Goal: Task Accomplishment & Management: Use online tool/utility

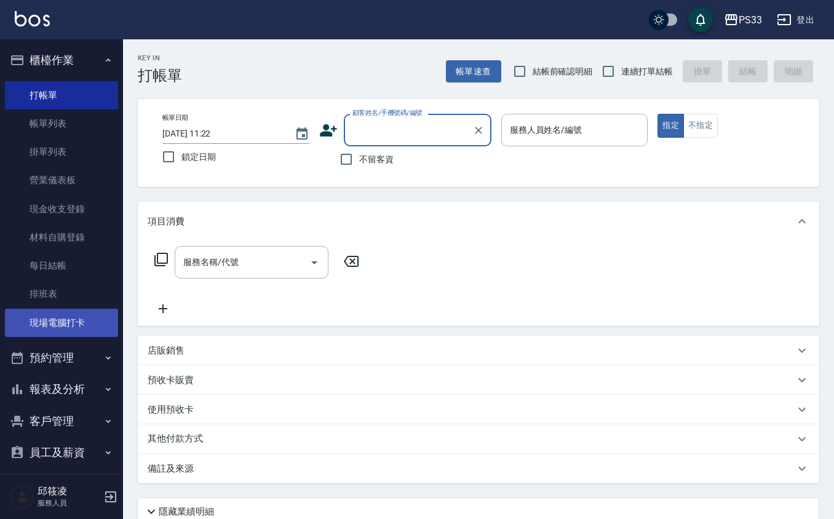
click at [87, 310] on link "現場電腦打卡" at bounding box center [61, 323] width 113 height 28
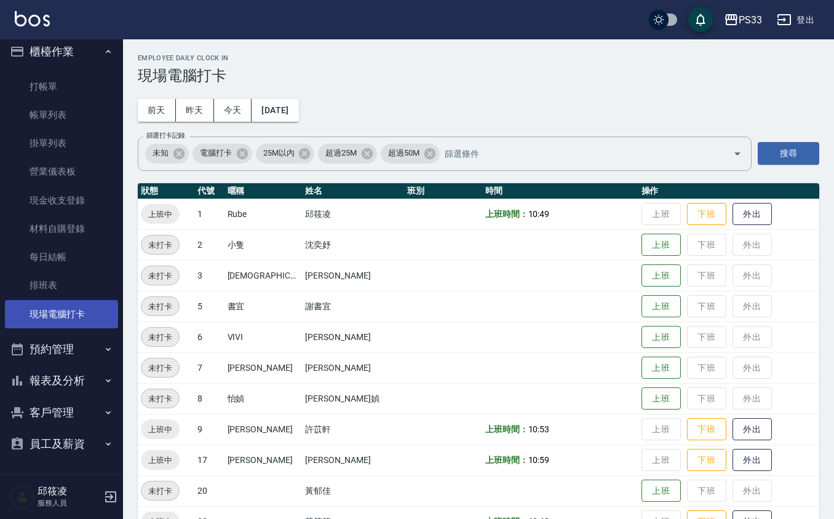
scroll to position [33, 0]
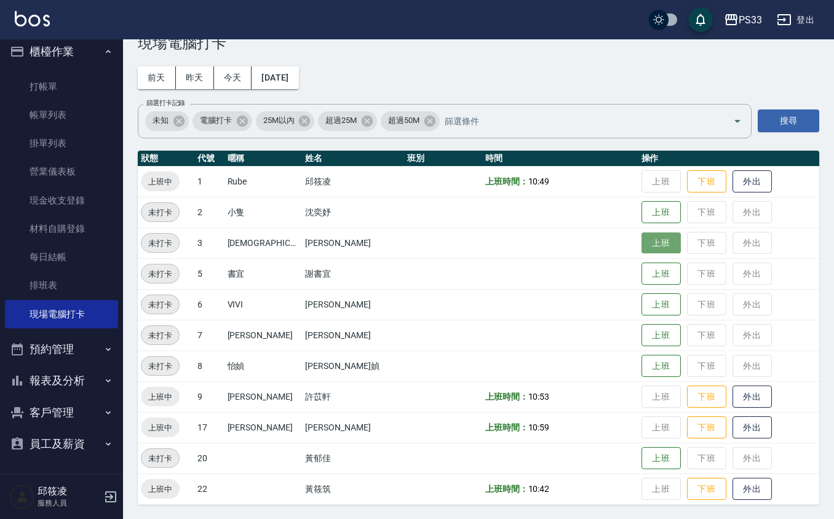
click at [642, 245] on button "上班" at bounding box center [661, 244] width 39 height 22
click at [36, 380] on button "報表及分析" at bounding box center [61, 381] width 113 height 32
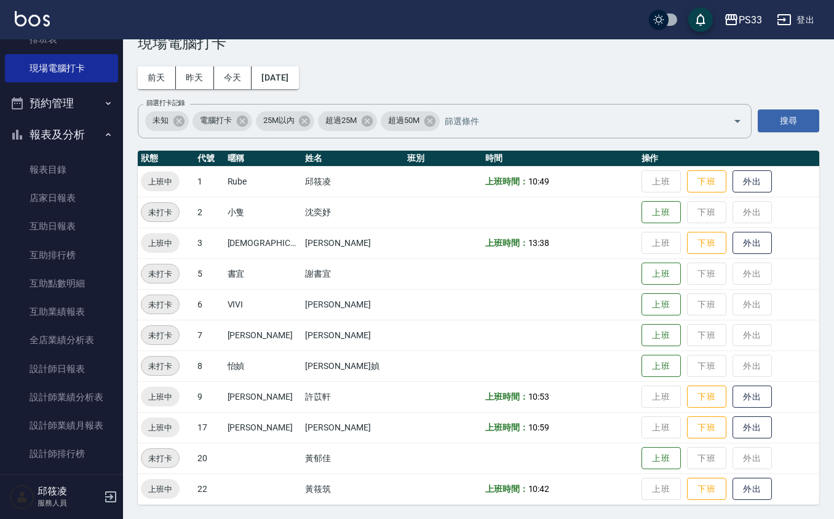
scroll to position [0, 0]
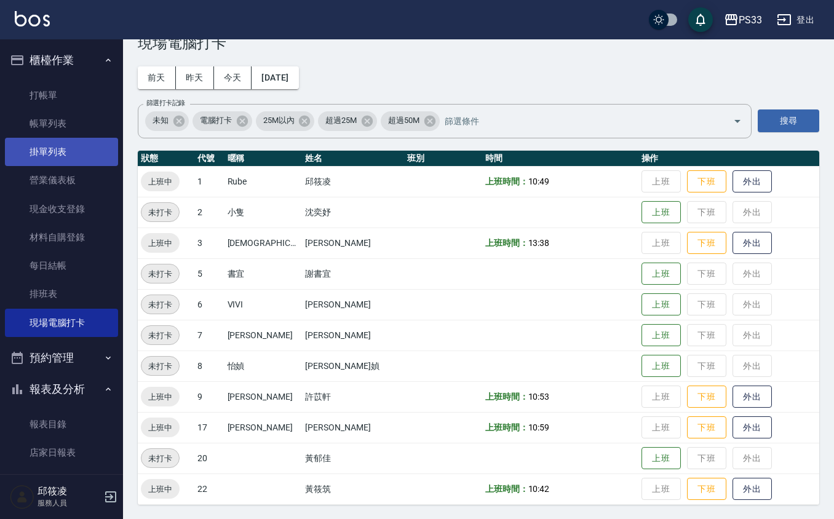
click at [57, 143] on link "掛單列表" at bounding box center [61, 152] width 113 height 28
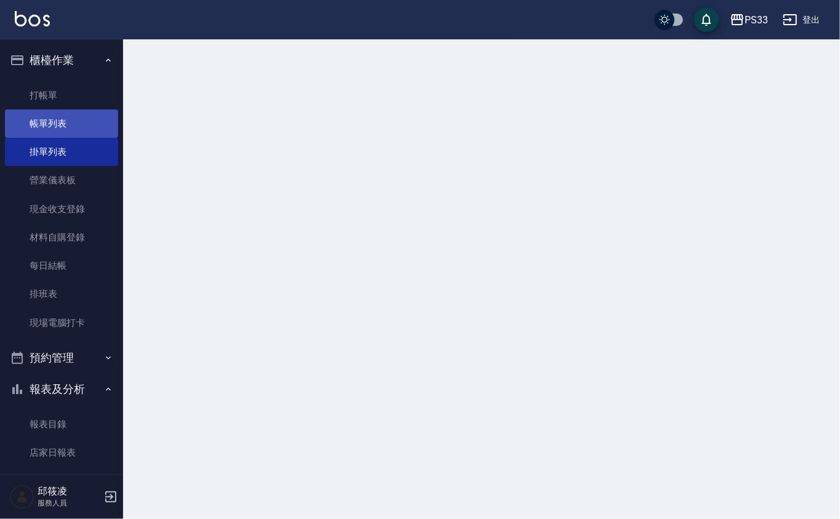
click at [60, 126] on link "帳單列表" at bounding box center [61, 124] width 113 height 28
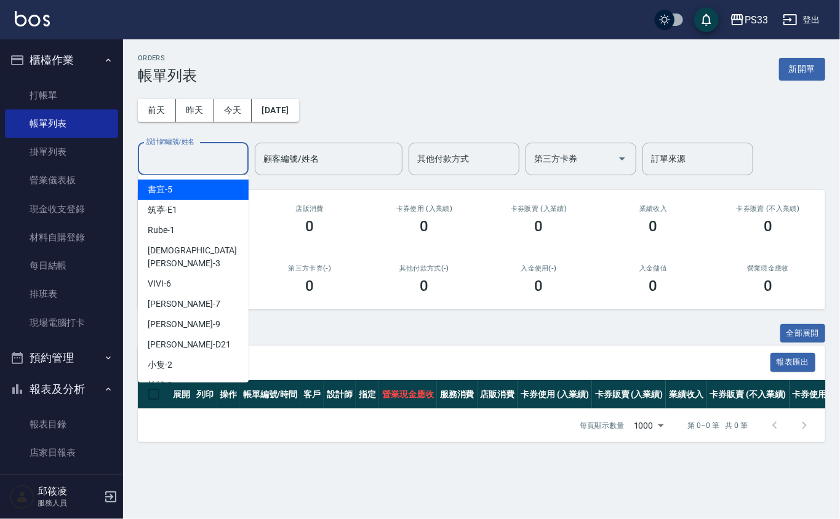
click at [218, 165] on input "設計師編號/姓名" at bounding box center [193, 159] width 100 height 22
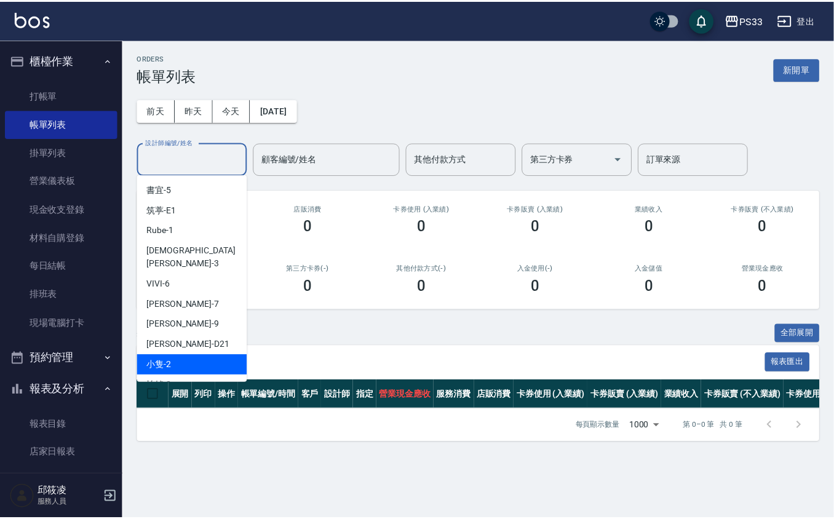
scroll to position [82, 0]
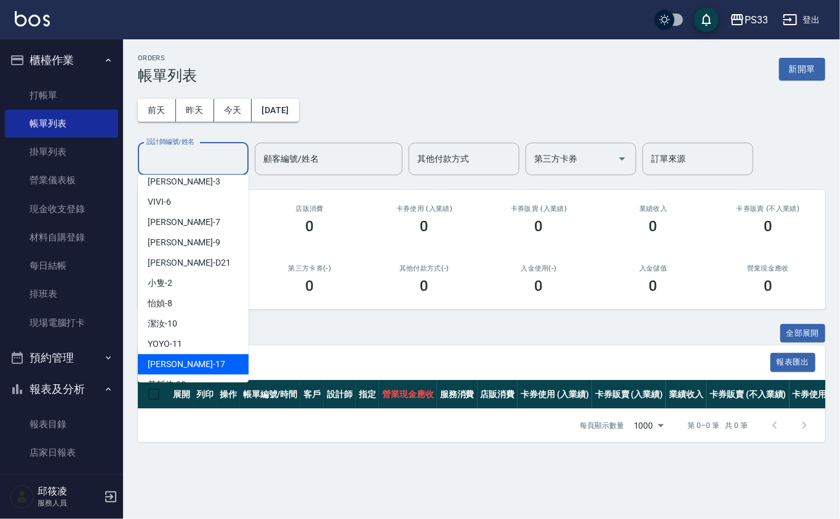
click at [193, 354] on div "[PERSON_NAME] -17" at bounding box center [193, 364] width 111 height 20
type input "[PERSON_NAME]-17"
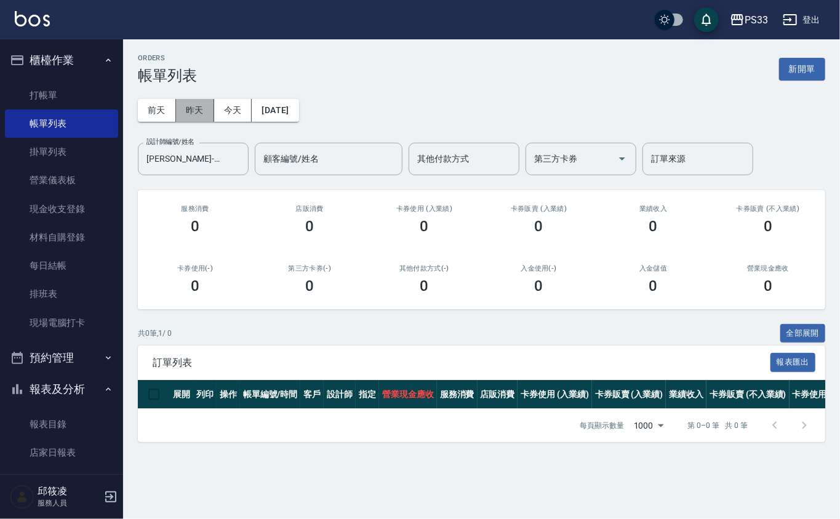
click at [178, 121] on button "昨天" at bounding box center [195, 110] width 38 height 23
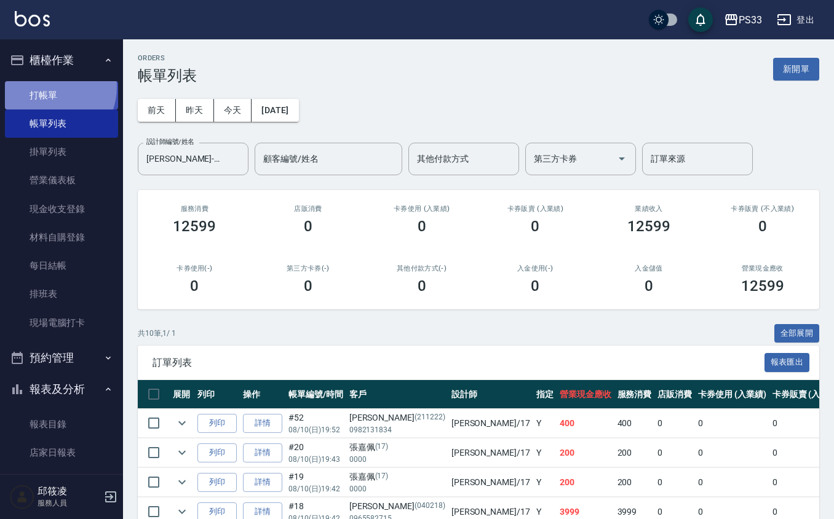
click at [50, 86] on link "打帳單" at bounding box center [61, 95] width 113 height 28
